Goal: Information Seeking & Learning: Learn about a topic

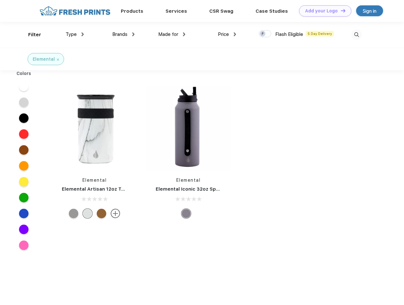
scroll to position [0, 0]
click at [323, 11] on link "Add your Logo Design Tool" at bounding box center [325, 10] width 52 height 11
click at [0, 0] on div "Design Tool" at bounding box center [0, 0] width 0 height 0
click at [340, 10] on link "Add your Logo Design Tool" at bounding box center [325, 10] width 52 height 11
click at [30, 35] on div "Filter" at bounding box center [34, 34] width 13 height 7
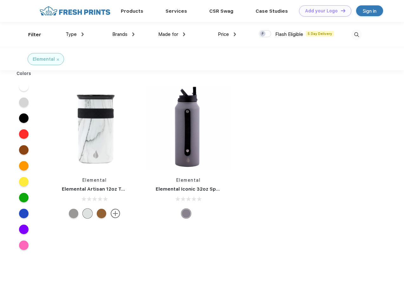
click at [75, 34] on span "Type" at bounding box center [71, 34] width 11 height 6
click at [123, 34] on span "Brands" at bounding box center [119, 34] width 15 height 6
click at [172, 34] on span "Made for" at bounding box center [168, 34] width 20 height 6
click at [227, 34] on span "Price" at bounding box center [223, 34] width 11 height 6
click at [265, 34] on div at bounding box center [265, 33] width 12 height 7
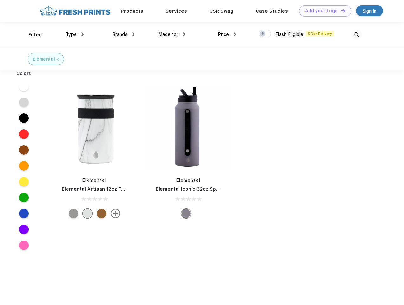
click at [263, 34] on input "checkbox" at bounding box center [261, 32] width 4 height 4
click at [357, 35] on img at bounding box center [356, 34] width 10 height 10
